Goal: Task Accomplishment & Management: Complete application form

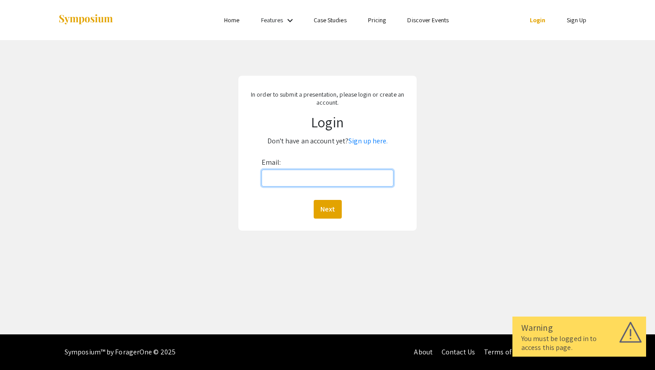
click at [286, 182] on input "Email:" at bounding box center [328, 178] width 132 height 17
type input "[EMAIL_ADDRESS][DOMAIN_NAME]"
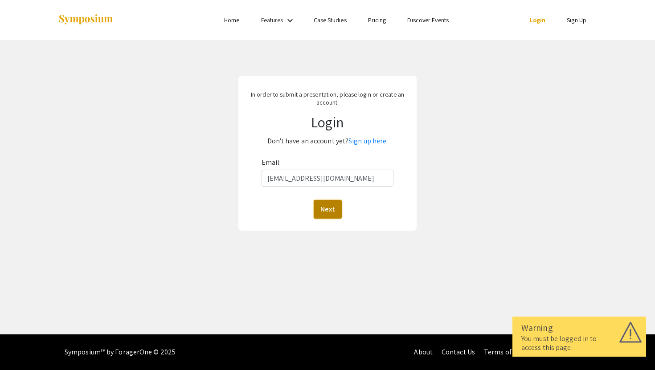
click at [328, 206] on button "Next" at bounding box center [328, 209] width 28 height 19
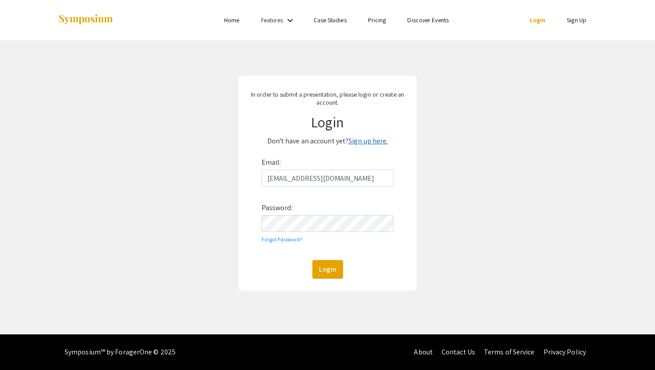
click at [366, 144] on link "Sign up here." at bounding box center [368, 140] width 39 height 9
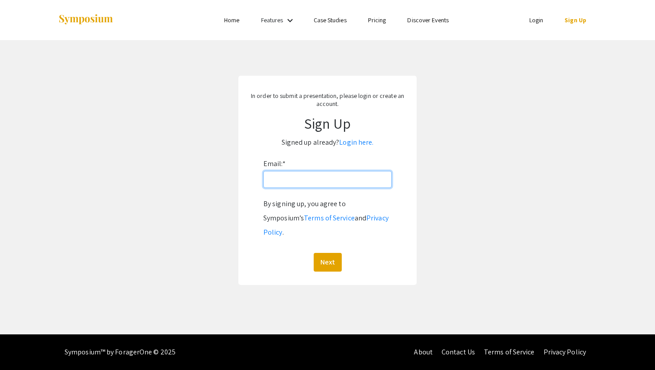
click at [308, 181] on input "Email: *" at bounding box center [327, 179] width 128 height 17
type input "[EMAIL_ADDRESS][DOMAIN_NAME]"
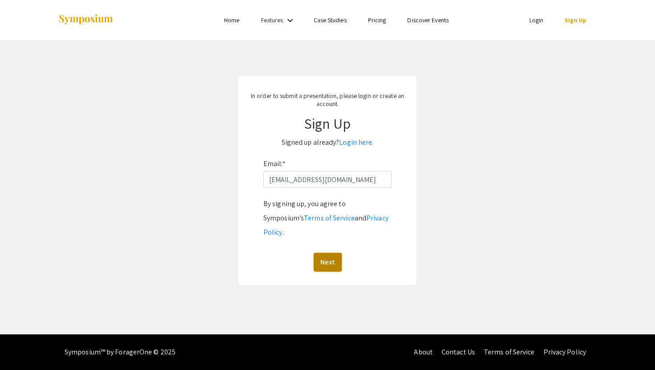
click at [329, 253] on button "Next" at bounding box center [328, 262] width 28 height 19
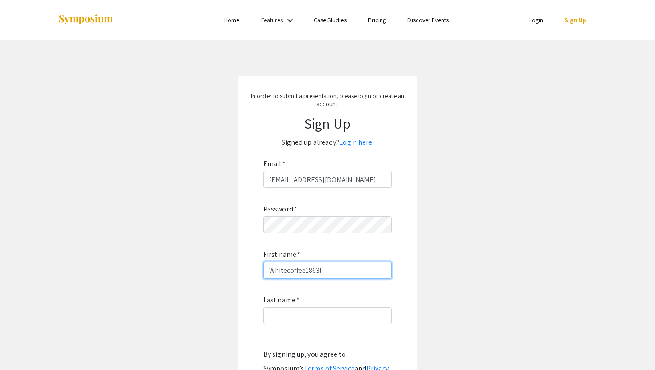
type input "Whitecoffee1863!"
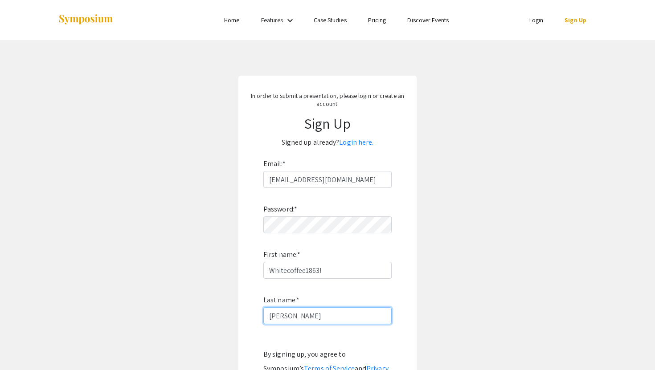
type input "[PERSON_NAME]"
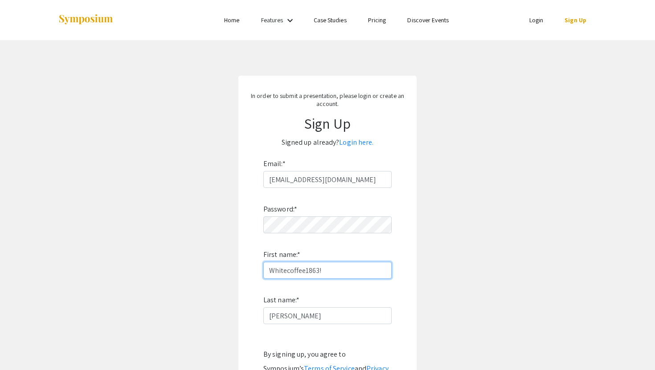
click at [307, 271] on input "Whitecoffee1863!" at bounding box center [327, 270] width 128 height 17
click at [306, 271] on input "[PERSON_NAME]!" at bounding box center [327, 270] width 128 height 17
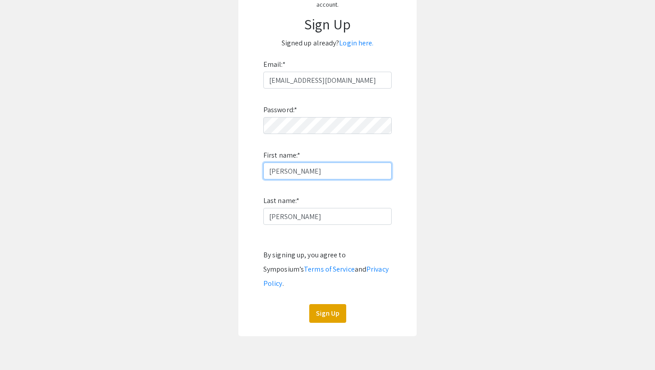
scroll to position [103, 0]
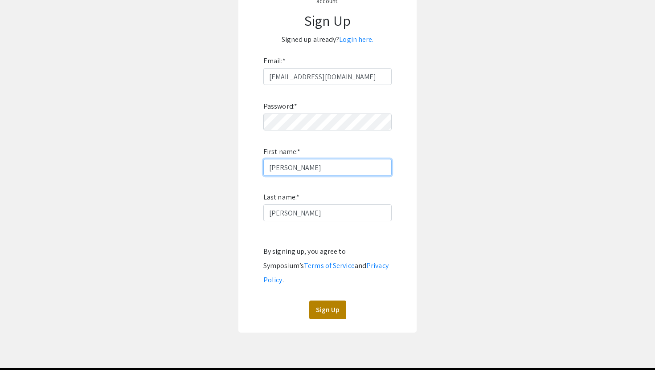
type input "[PERSON_NAME]"
click at [325, 301] on button "Sign Up" at bounding box center [327, 310] width 37 height 19
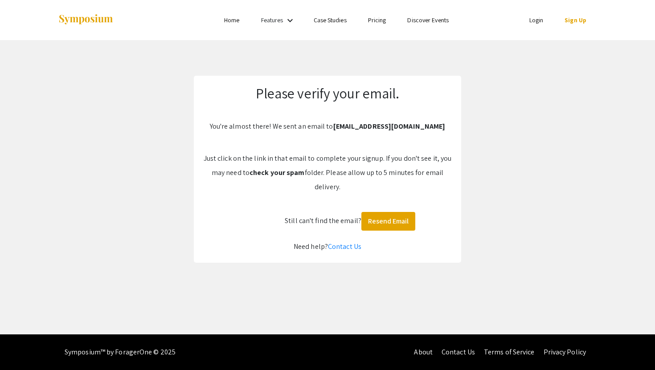
scroll to position [0, 0]
click at [90, 22] on img at bounding box center [86, 20] width 56 height 12
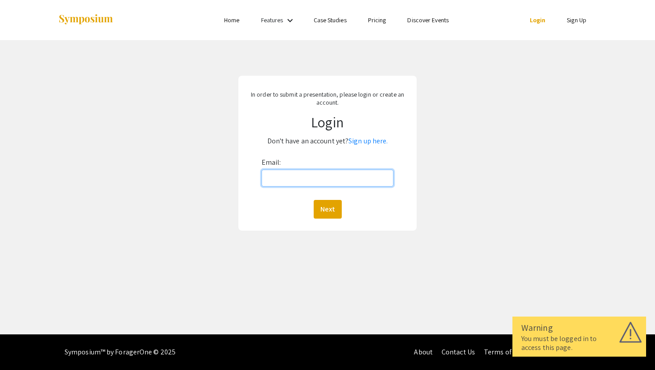
click at [330, 180] on input "Email:" at bounding box center [328, 178] width 132 height 17
type input "[EMAIL_ADDRESS][DOMAIN_NAME]"
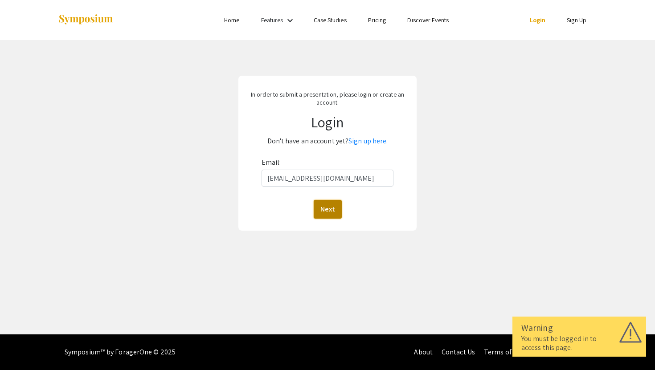
click at [323, 206] on button "Next" at bounding box center [328, 209] width 28 height 19
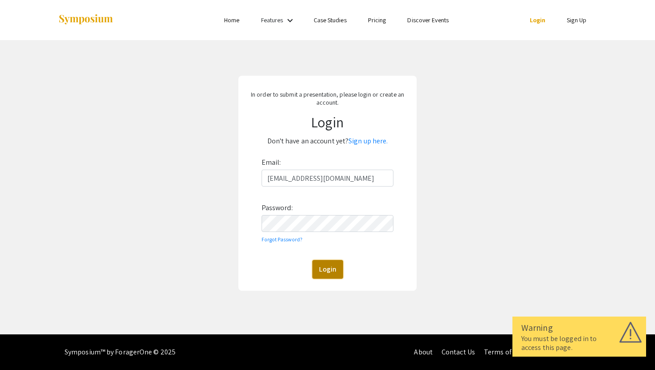
click at [326, 272] on button "Login" at bounding box center [327, 269] width 31 height 19
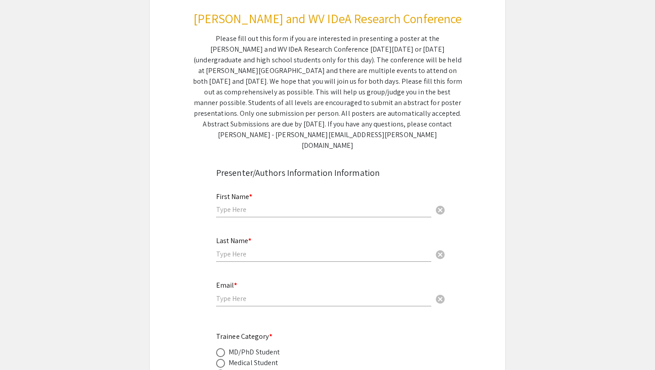
scroll to position [122, 0]
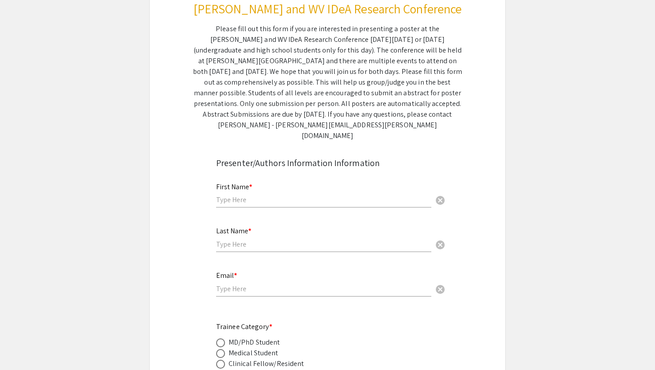
click at [268, 195] on input "text" at bounding box center [323, 199] width 215 height 9
type input "Quinn"
click at [260, 195] on input "Quinn" at bounding box center [323, 199] width 215 height 9
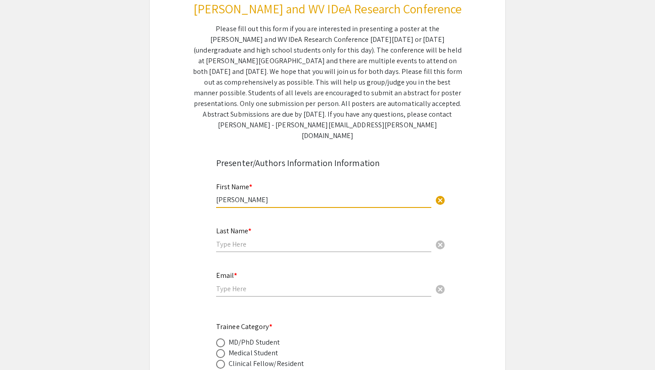
type input "[PERSON_NAME]"
click at [239, 240] on input "text" at bounding box center [323, 244] width 215 height 9
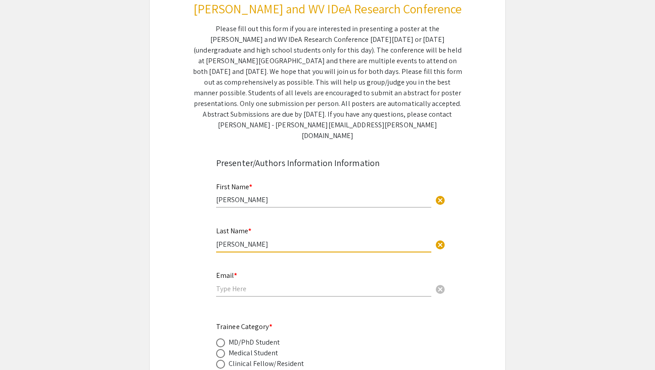
type input "[PERSON_NAME]"
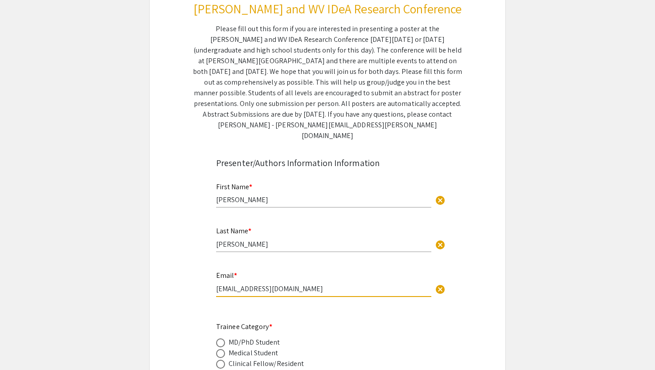
type input "[EMAIL_ADDRESS][DOMAIN_NAME]"
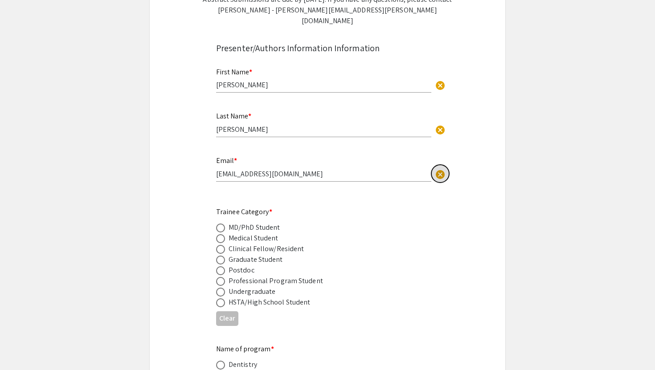
scroll to position [276, 0]
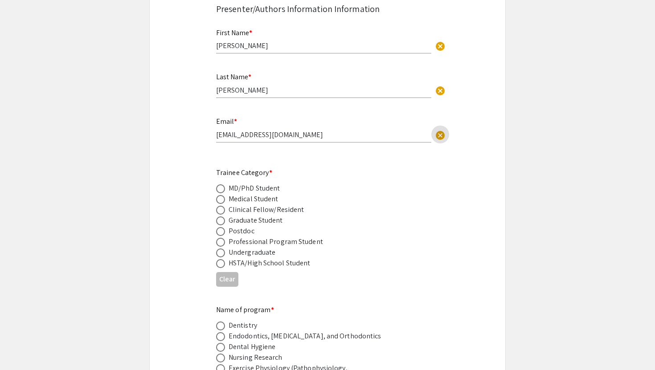
click at [220, 217] on span at bounding box center [220, 221] width 9 height 9
click at [220, 217] on input "radio" at bounding box center [220, 221] width 9 height 9
radio input "true"
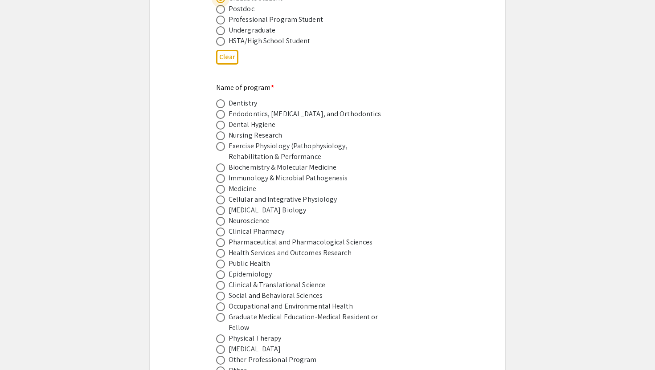
scroll to position [506, 0]
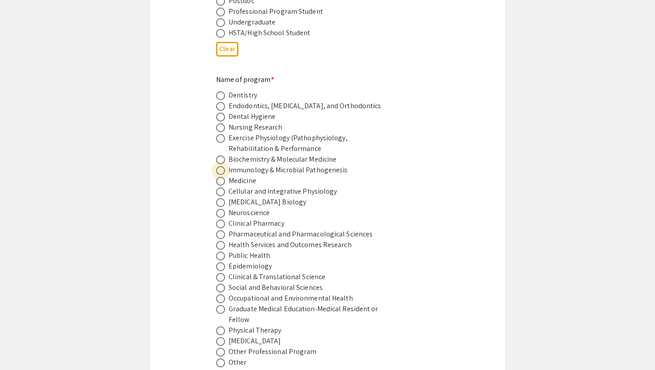
click at [219, 166] on span at bounding box center [220, 170] width 9 height 9
click at [219, 166] on input "radio" at bounding box center [220, 170] width 9 height 9
radio input "true"
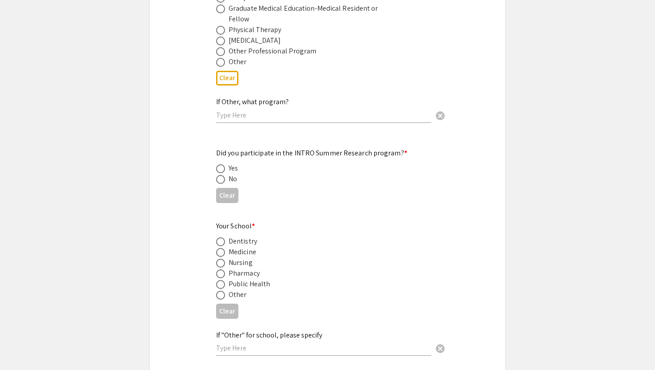
scroll to position [808, 0]
click at [220, 175] on span at bounding box center [220, 179] width 9 height 9
click at [220, 175] on input "radio" at bounding box center [220, 179] width 9 height 9
radio input "true"
click at [222, 248] on span at bounding box center [220, 252] width 9 height 9
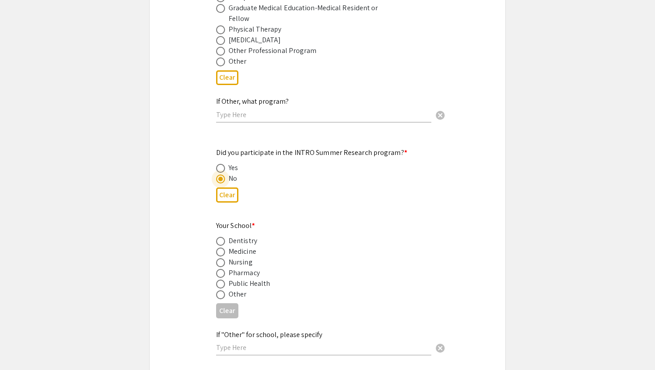
click at [222, 248] on input "radio" at bounding box center [220, 252] width 9 height 9
radio input "true"
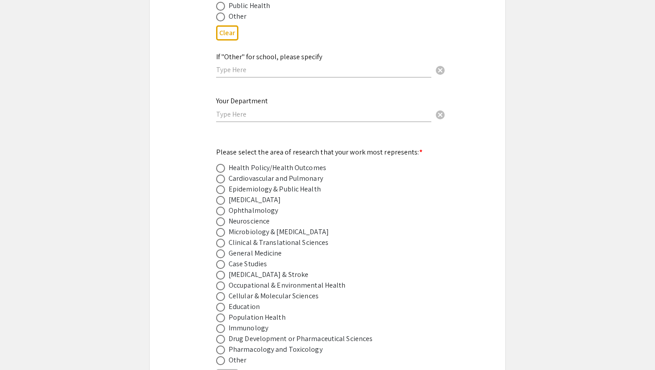
scroll to position [1086, 0]
click at [270, 111] on div "Your Department cancel" at bounding box center [323, 105] width 215 height 34
click at [270, 111] on input "text" at bounding box center [323, 113] width 215 height 9
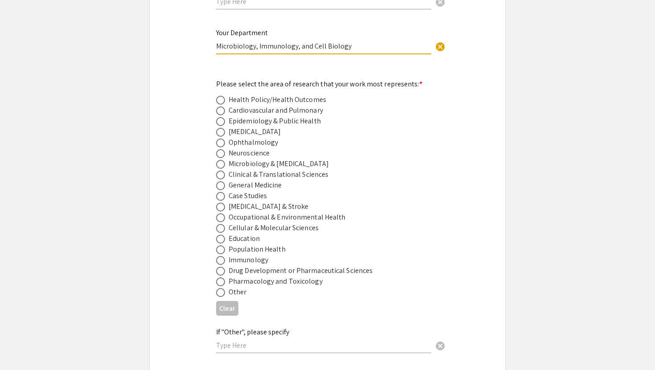
scroll to position [1170, 0]
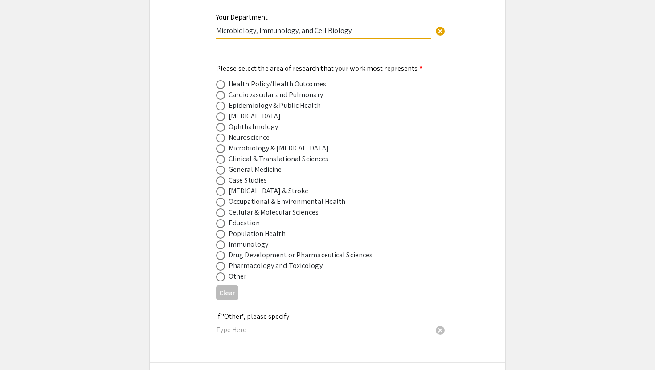
type input "Microbiology, Immunology, and Cell Biology"
click at [222, 209] on span at bounding box center [220, 213] width 9 height 9
click at [222, 209] on input "radio" at bounding box center [220, 213] width 9 height 9
radio input "true"
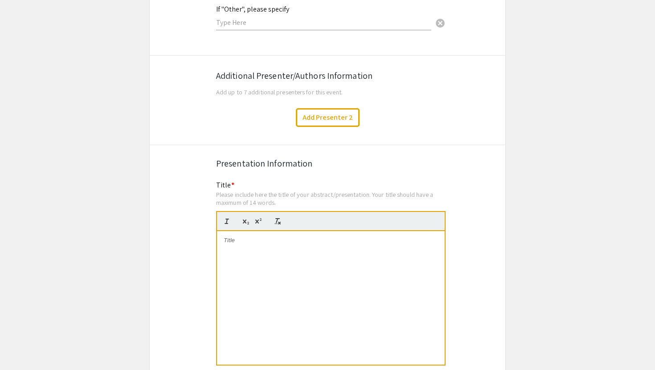
scroll to position [1522, 0]
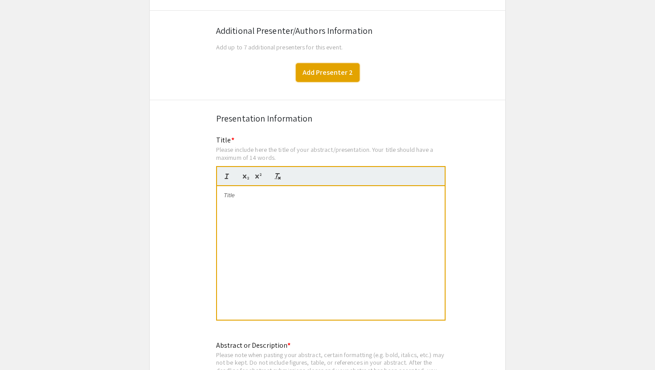
click at [328, 67] on button "Add Presenter 2" at bounding box center [328, 72] width 64 height 19
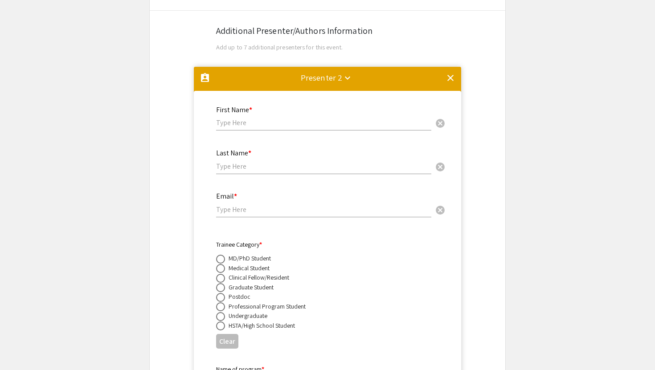
scroll to position [1583, 0]
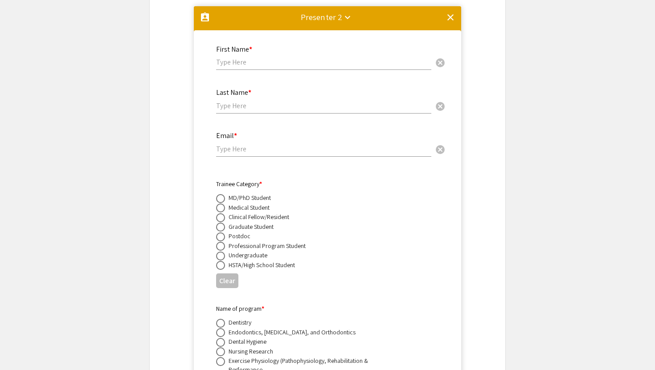
click at [270, 58] on input "text" at bounding box center [323, 62] width 215 height 9
type input "Isabella"
type input "Wilkerson"
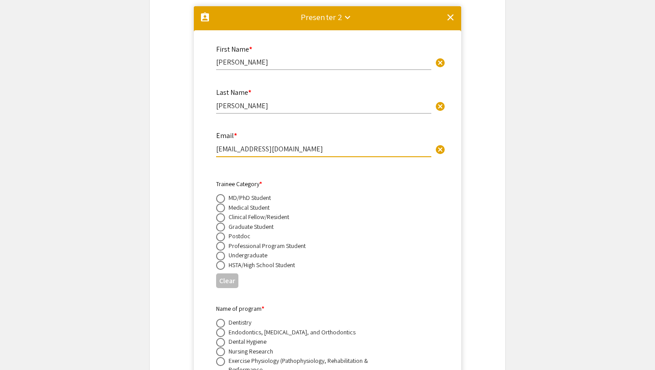
type input "irw00003@mix.wvu.edu"
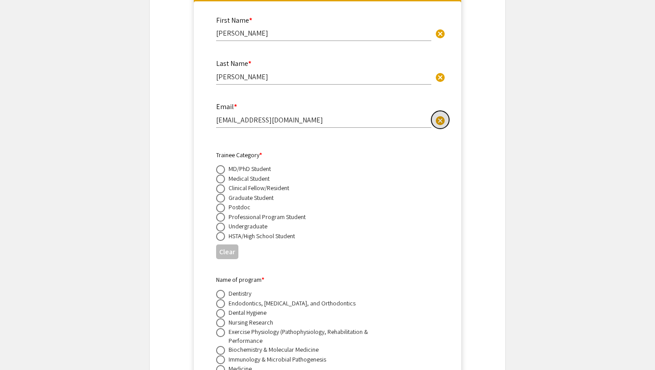
scroll to position [1621, 0]
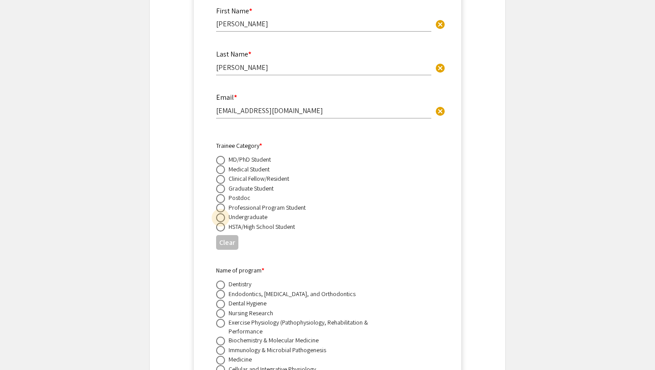
click at [218, 214] on span at bounding box center [220, 218] width 9 height 9
click at [218, 214] on input "radio" at bounding box center [220, 218] width 9 height 9
radio input "true"
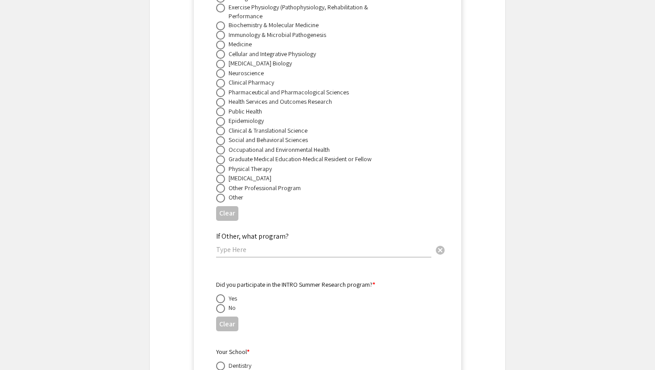
scroll to position [1950, 0]
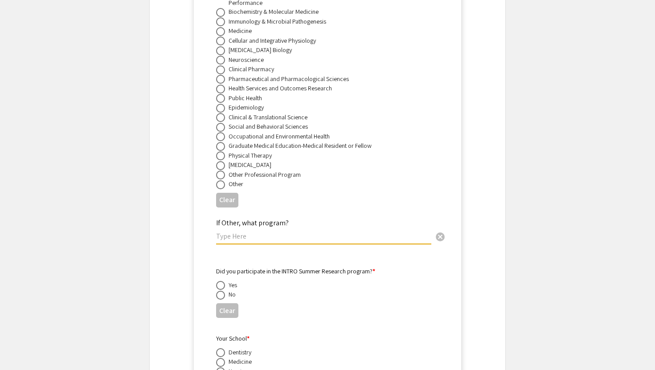
click at [249, 232] on input "text" at bounding box center [323, 236] width 215 height 9
type input "Immunology and Medical Microbiology"
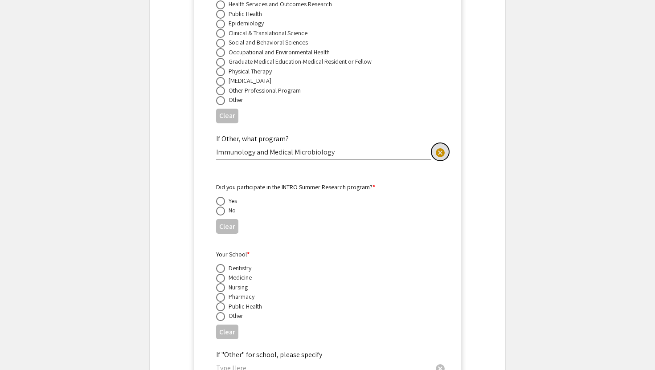
scroll to position [2039, 0]
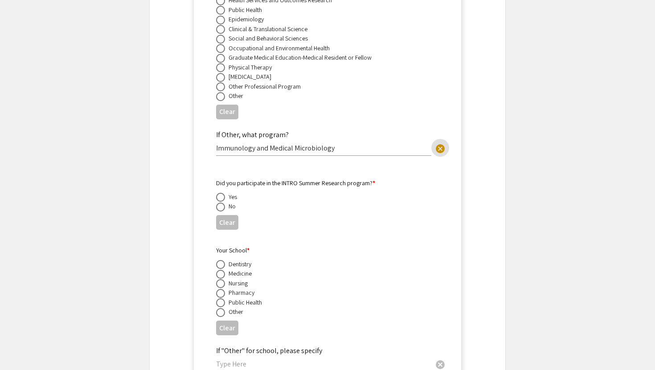
click at [222, 203] on span at bounding box center [220, 207] width 9 height 9
click at [222, 203] on input "radio" at bounding box center [220, 207] width 9 height 9
radio input "true"
click at [220, 270] on span at bounding box center [220, 274] width 9 height 9
click at [220, 270] on input "radio" at bounding box center [220, 274] width 9 height 9
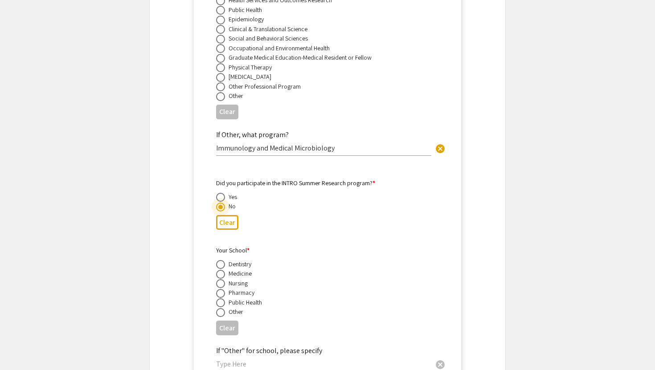
radio input "true"
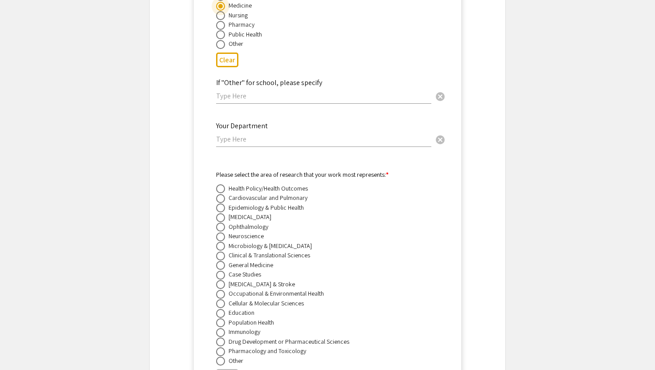
scroll to position [2314, 0]
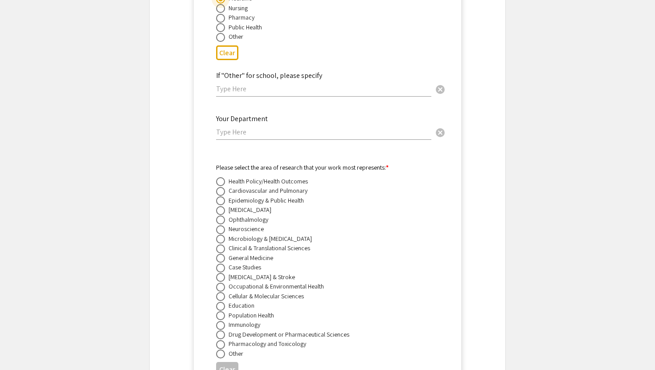
click at [263, 132] on input "text" at bounding box center [323, 131] width 215 height 9
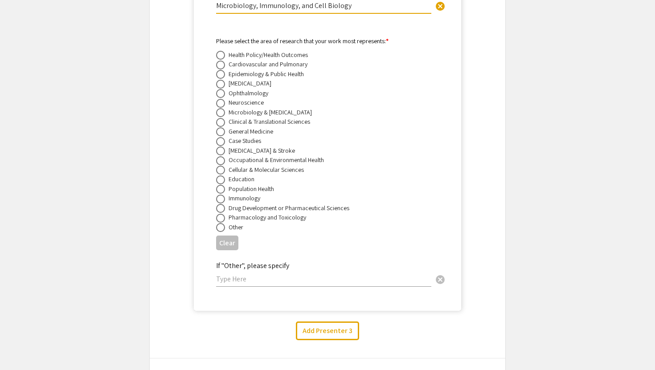
scroll to position [2441, 0]
type input "Microbiology, Immunology, and Cell Biology"
click at [224, 166] on span at bounding box center [220, 169] width 9 height 9
click at [224, 166] on input "radio" at bounding box center [220, 169] width 9 height 9
radio input "true"
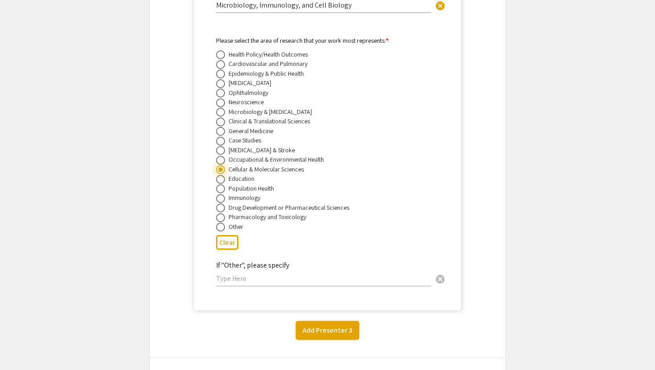
click at [338, 332] on button "Add Presenter 3" at bounding box center [327, 330] width 63 height 19
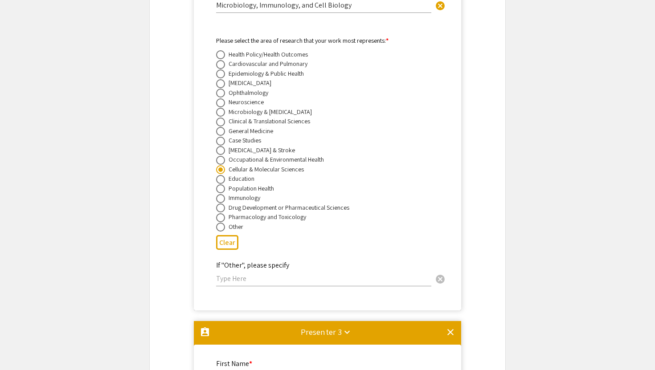
scroll to position [2761, 0]
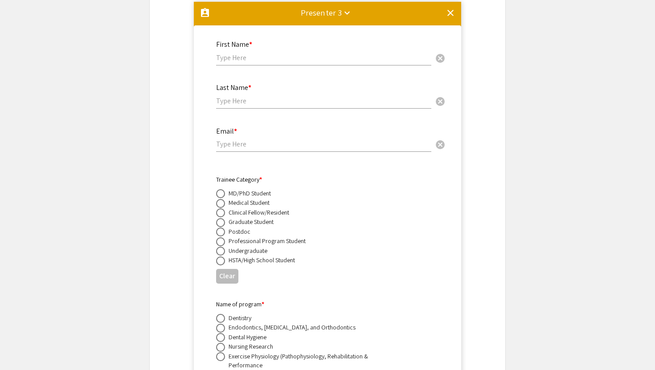
click at [253, 55] on input "text" at bounding box center [323, 57] width 215 height 9
type input "Ivan"
type input "Martinez"
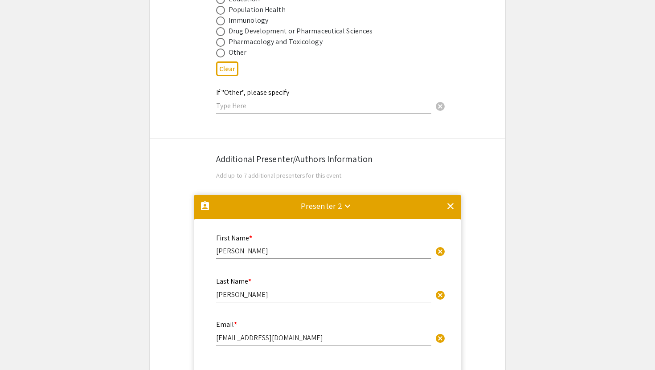
scroll to position [1396, 0]
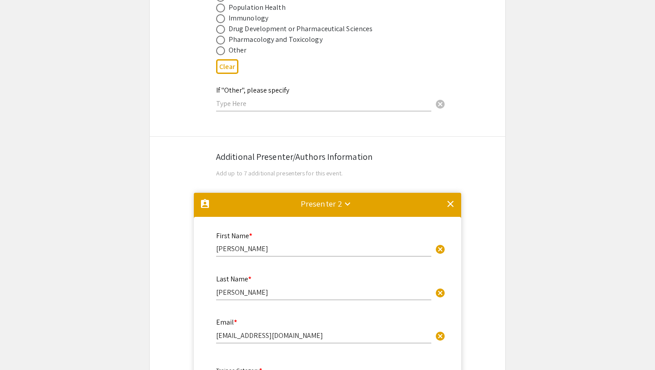
type input "ivmartinez@hsc.wvu.edu"
click at [449, 193] on mat-divider at bounding box center [327, 207] width 267 height 29
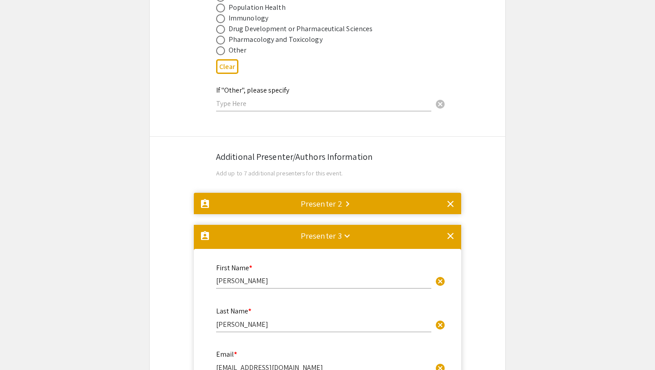
click at [450, 200] on mat-icon "clear" at bounding box center [450, 204] width 11 height 11
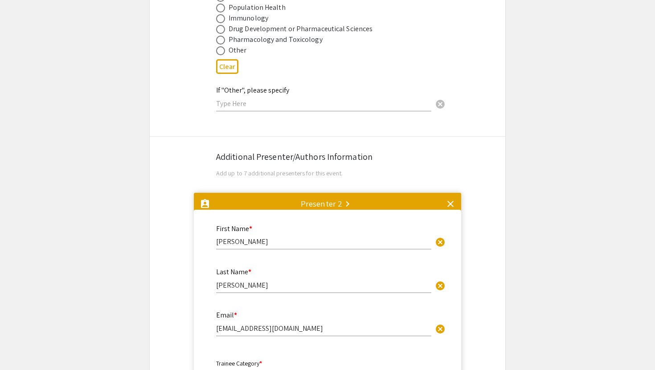
scroll to position [0, 0]
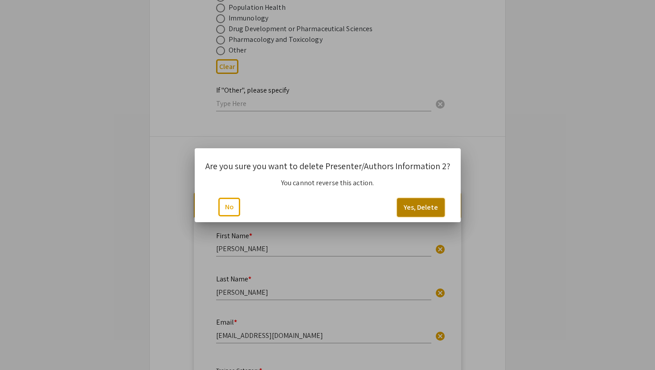
click at [428, 205] on button "Yes, Delete" at bounding box center [421, 207] width 48 height 19
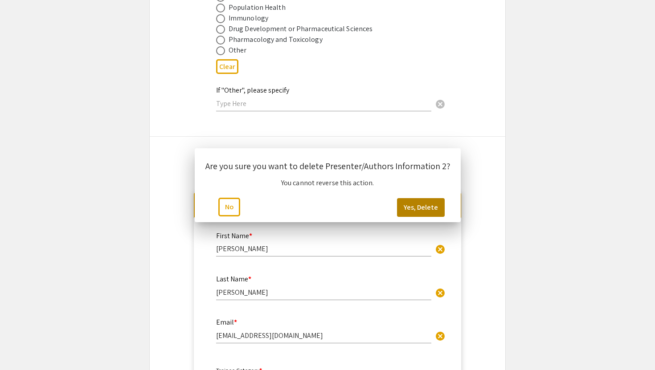
scroll to position [1396, 0]
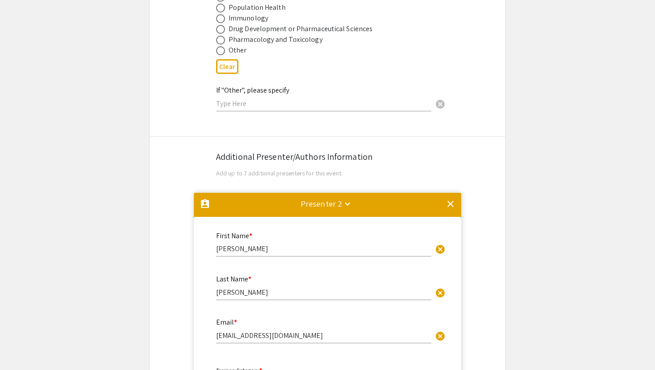
click at [449, 199] on mat-icon "clear" at bounding box center [450, 204] width 11 height 11
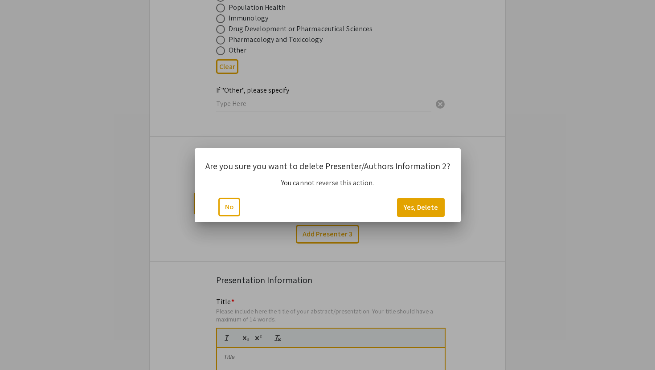
scroll to position [0, 0]
click at [425, 205] on button "Yes, Delete" at bounding box center [421, 207] width 48 height 19
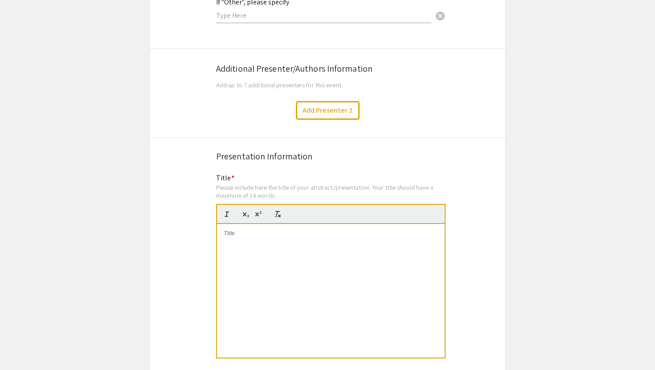
scroll to position [1545, 0]
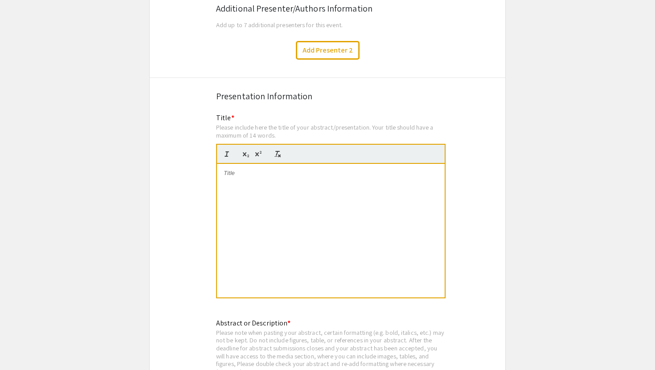
click at [273, 172] on div at bounding box center [331, 231] width 228 height 134
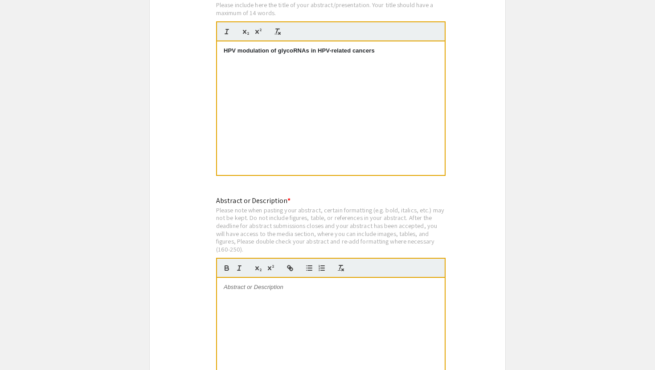
scroll to position [1653, 0]
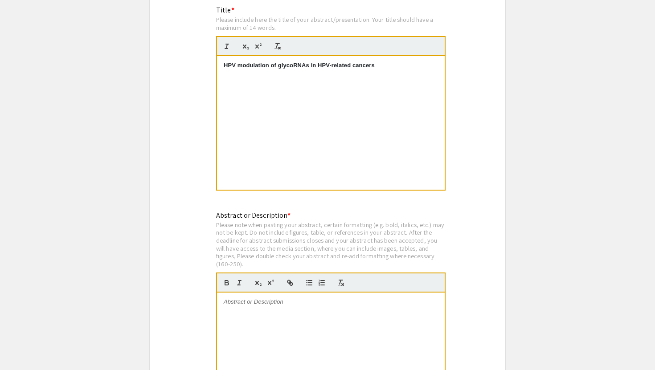
click at [230, 62] on strong "HPV modulation of glycoRNAs in HPV-related cancers" at bounding box center [299, 65] width 151 height 7
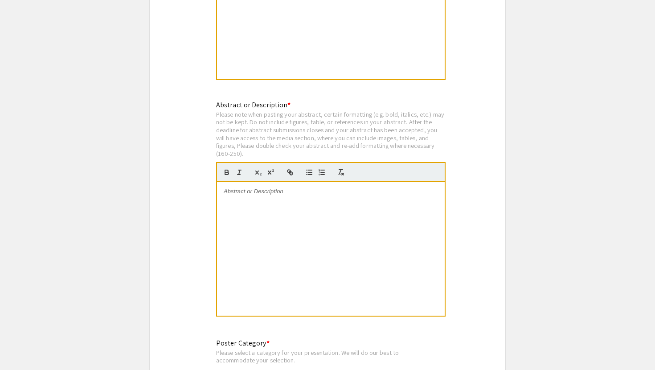
scroll to position [1834, 0]
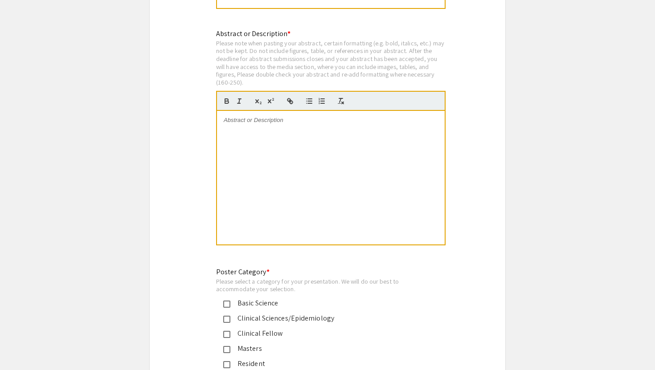
click at [267, 122] on div at bounding box center [331, 178] width 228 height 134
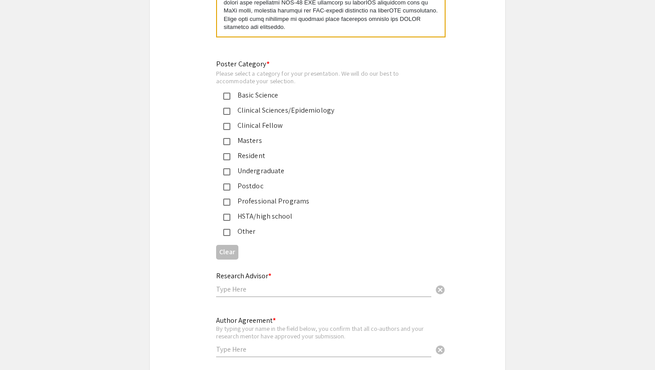
scroll to position [2046, 0]
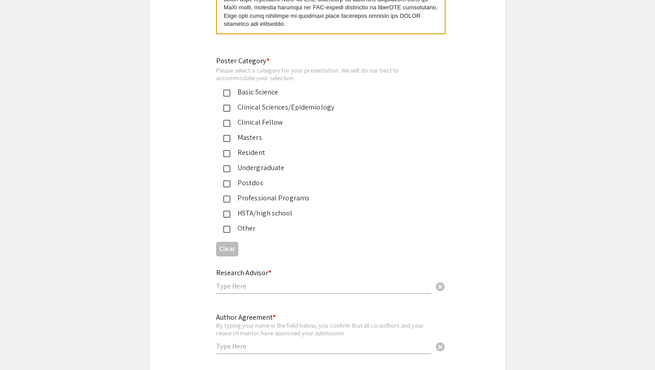
click at [227, 90] on mat-pseudo-checkbox at bounding box center [226, 93] width 7 height 7
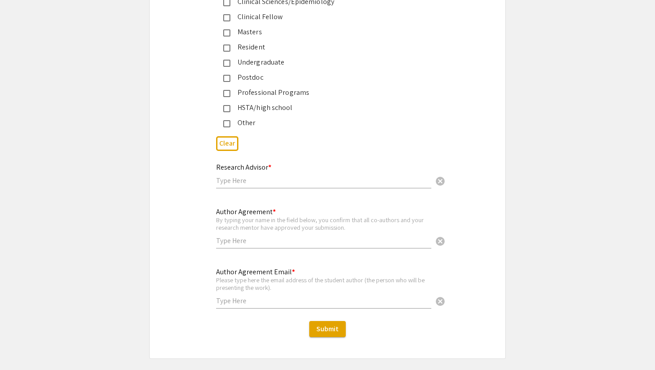
scroll to position [2153, 0]
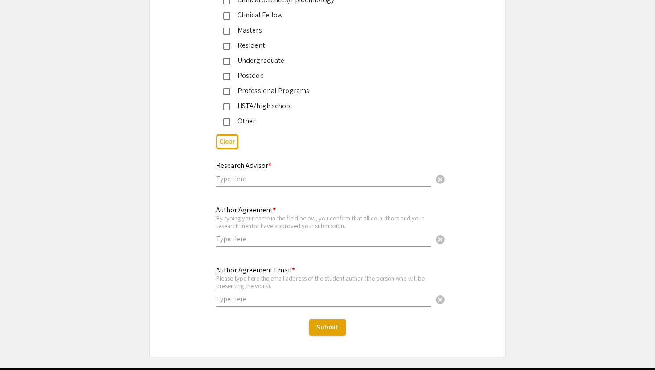
click at [268, 174] on input "text" at bounding box center [323, 178] width 215 height 9
type input "Ivan Martinez"
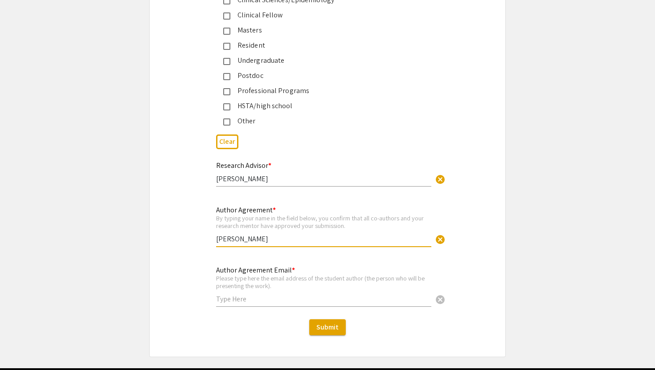
type input "Travis Rawson"
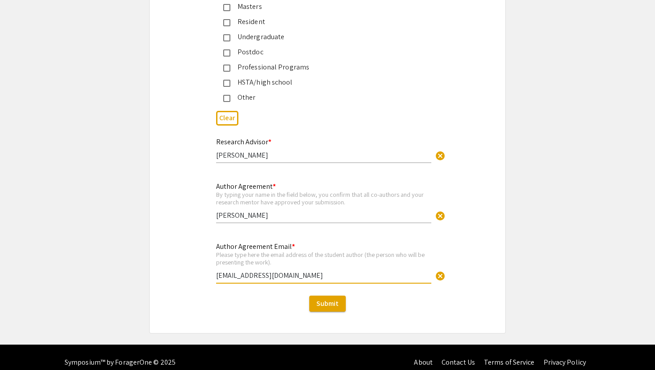
scroll to position [2182, 0]
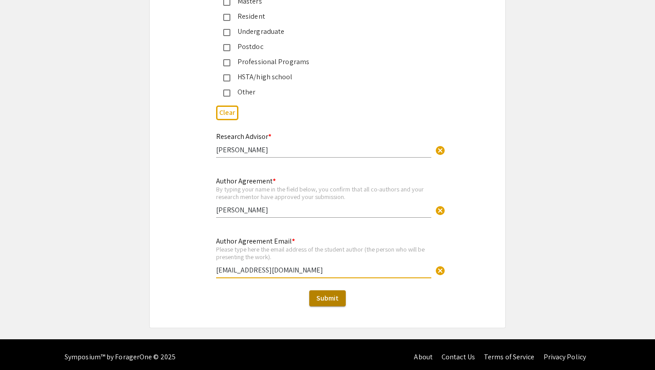
type input "[EMAIL_ADDRESS][DOMAIN_NAME]"
click at [337, 294] on span "Submit" at bounding box center [328, 298] width 22 height 9
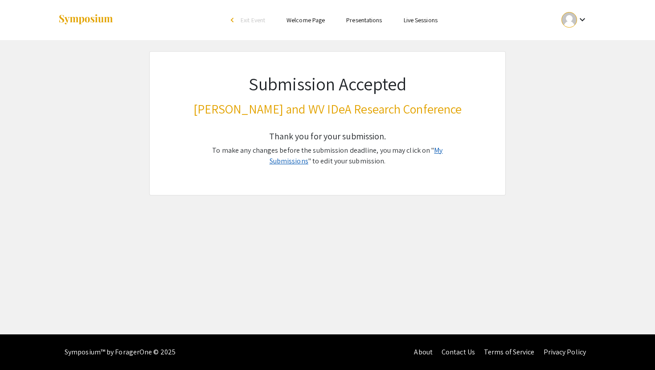
click at [443, 150] on link "My Submissions" at bounding box center [356, 156] width 173 height 20
